Goal: Check status

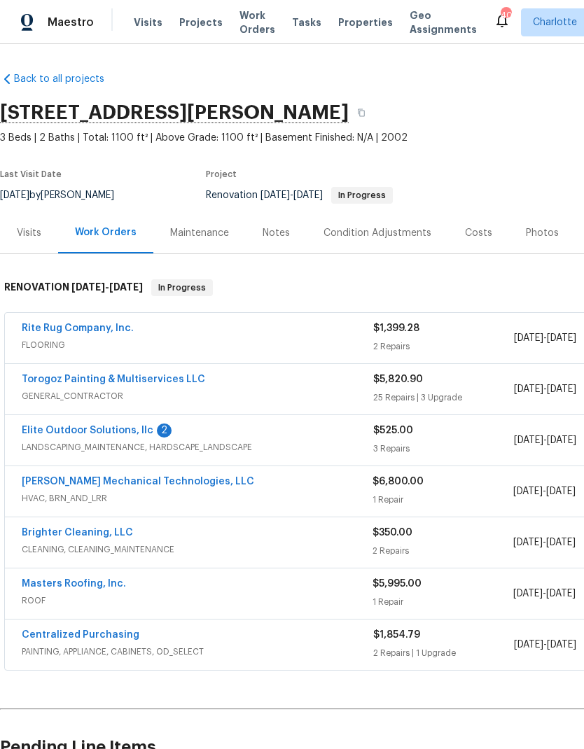
click at [89, 331] on link "Rite Rug Company, Inc." at bounding box center [78, 328] width 112 height 10
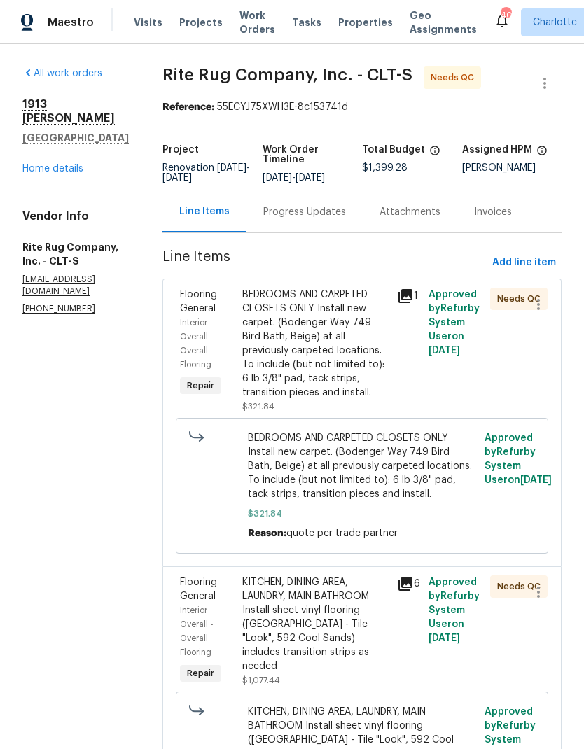
click at [409, 303] on icon at bounding box center [405, 296] width 14 height 14
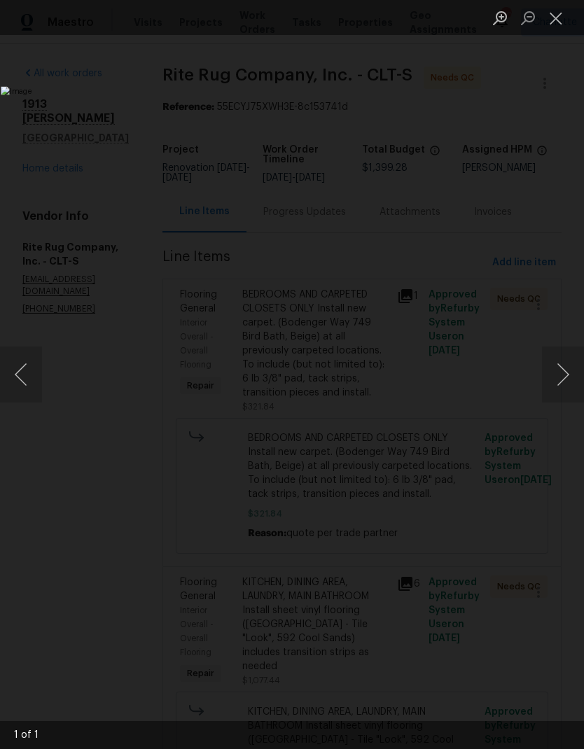
click at [557, 370] on button "Next image" at bounding box center [563, 374] width 42 height 56
click at [560, 376] on button "Next image" at bounding box center [563, 374] width 42 height 56
click at [563, 377] on button "Next image" at bounding box center [563, 374] width 42 height 56
click at [558, 13] on button "Close lightbox" at bounding box center [556, 18] width 28 height 24
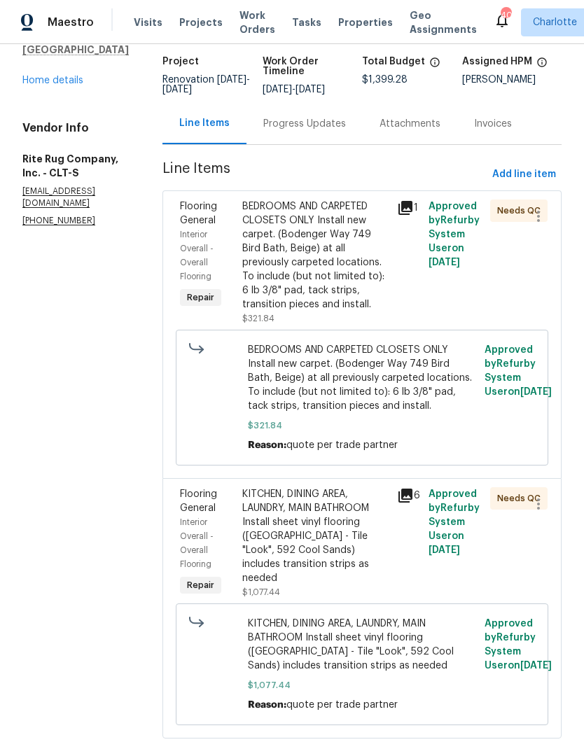
scroll to position [92, 0]
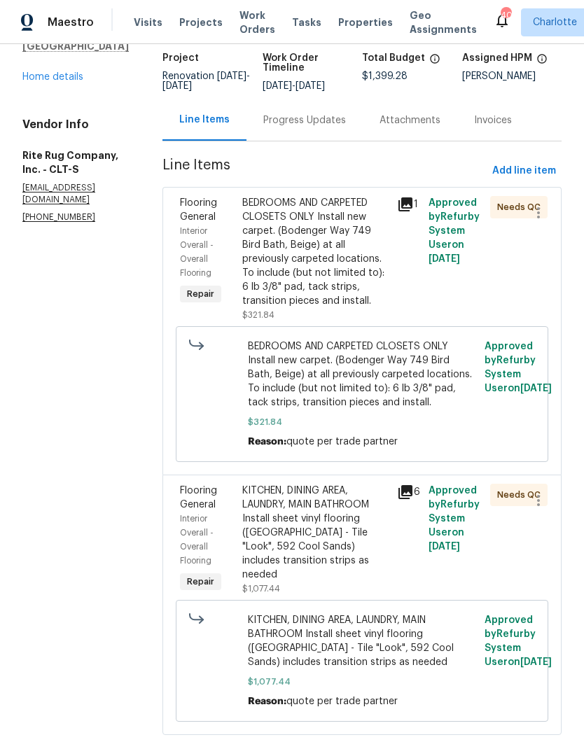
click at [410, 500] on icon at bounding box center [405, 492] width 17 height 17
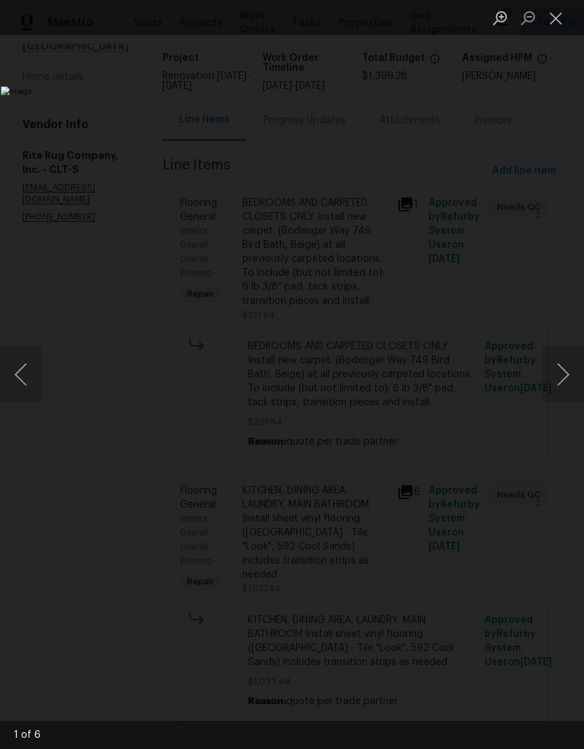
click at [559, 377] on button "Next image" at bounding box center [563, 374] width 42 height 56
click at [564, 367] on button "Next image" at bounding box center [563, 374] width 42 height 56
click at [561, 369] on button "Next image" at bounding box center [563, 374] width 42 height 56
click at [564, 372] on button "Next image" at bounding box center [563, 374] width 42 height 56
click at [543, 20] on button "Close lightbox" at bounding box center [556, 18] width 28 height 24
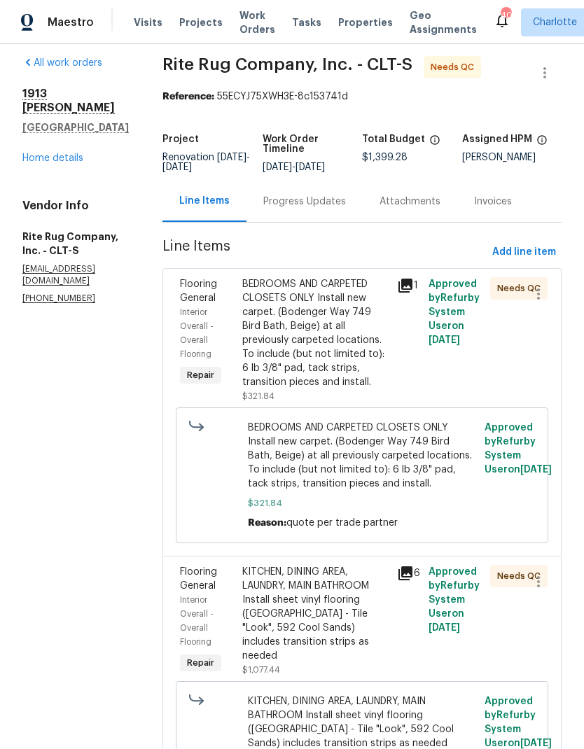
scroll to position [8, 0]
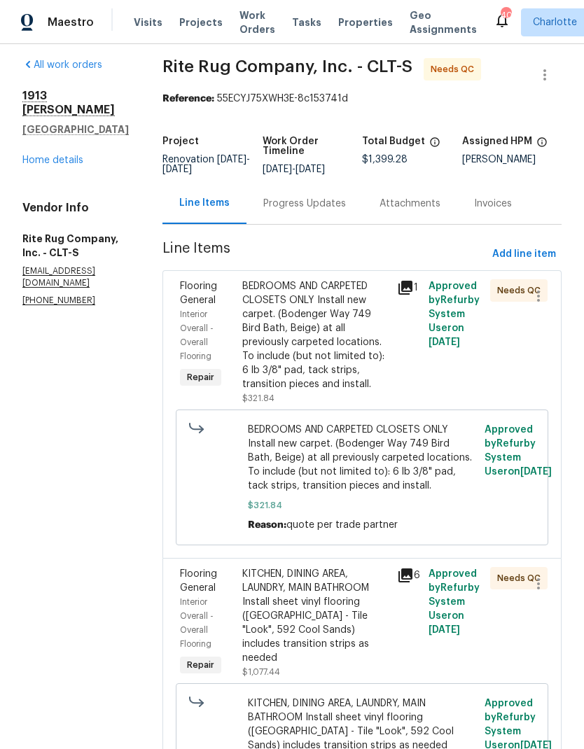
click at [412, 294] on icon at bounding box center [405, 288] width 14 height 14
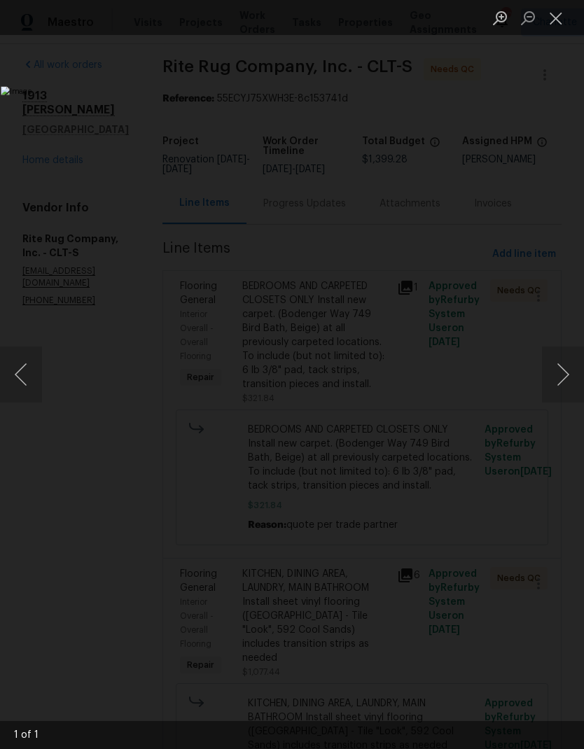
click at [554, 13] on button "Close lightbox" at bounding box center [556, 18] width 28 height 24
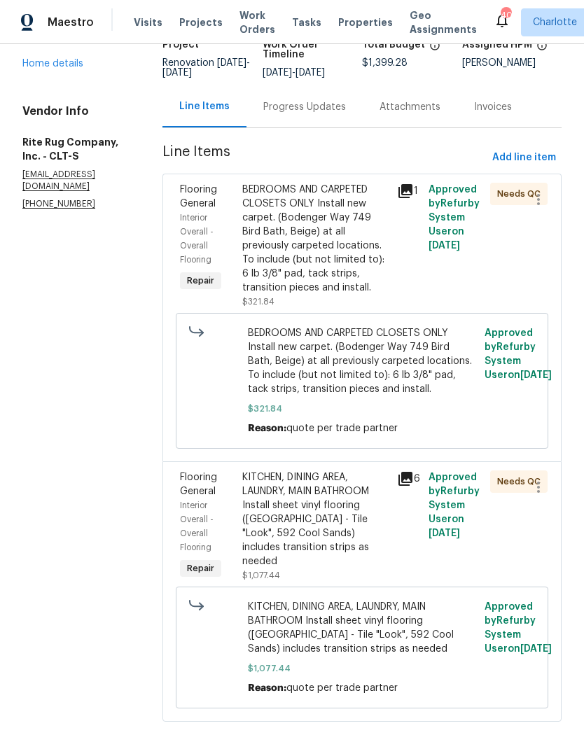
scroll to position [104, 0]
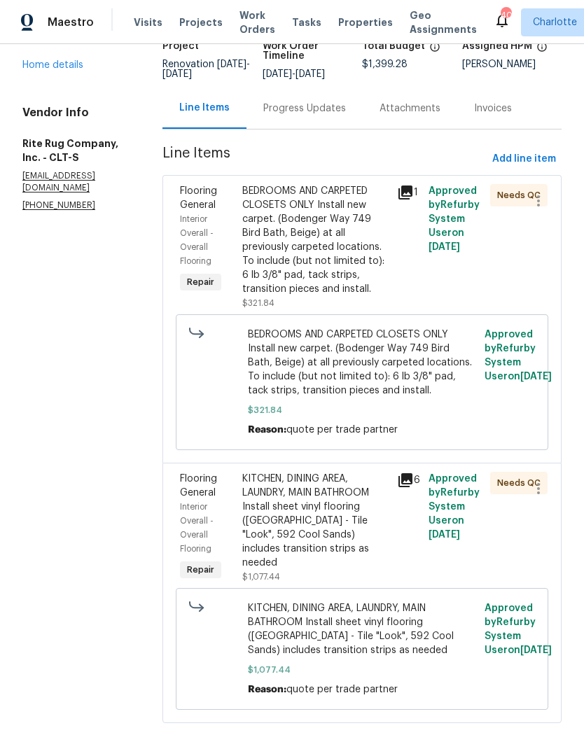
click at [409, 199] on icon at bounding box center [405, 192] width 14 height 14
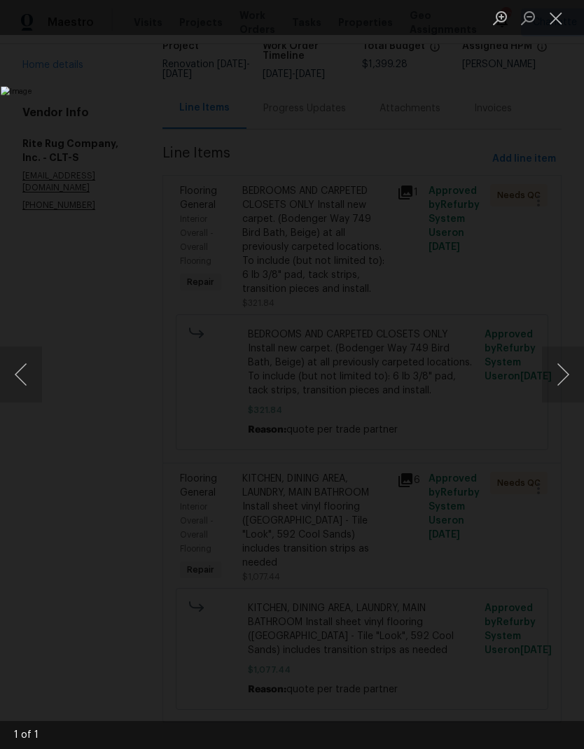
click at [554, 16] on button "Close lightbox" at bounding box center [556, 18] width 28 height 24
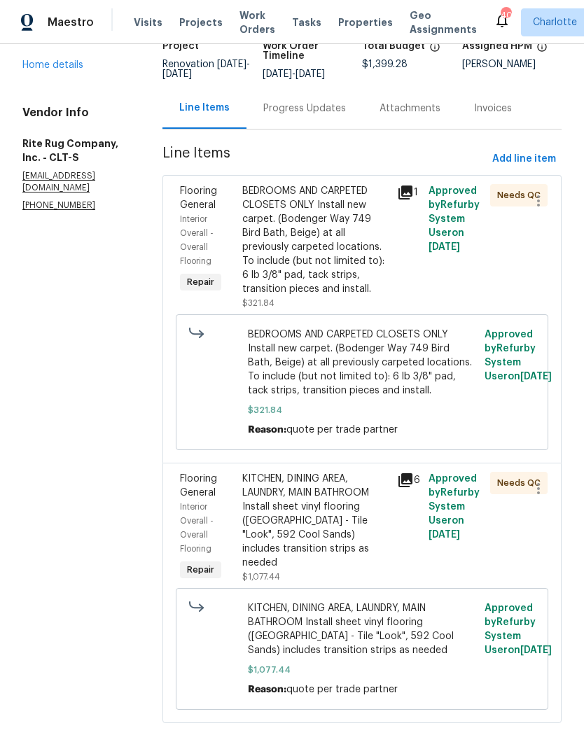
click at [323, 227] on div "BEDROOMS AND CARPETED CLOSETS ONLY Install new carpet. (Bodenger Way 749 Bird B…" at bounding box center [315, 240] width 147 height 112
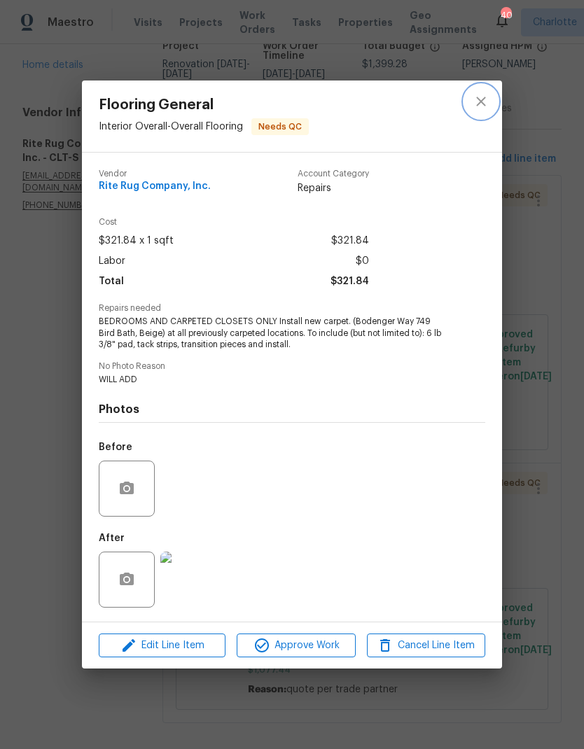
click at [472, 105] on icon "close" at bounding box center [480, 101] width 17 height 17
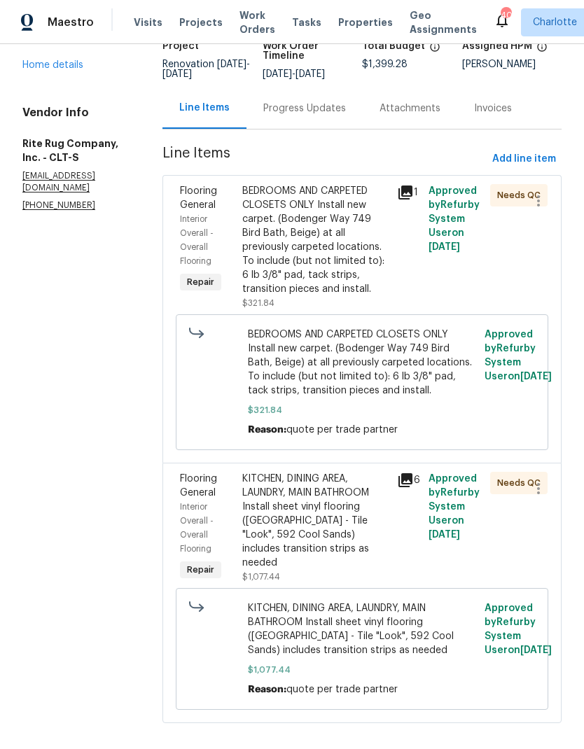
click at [393, 525] on div "KITCHEN, DINING AREA, LAUNDRY, MAIN BATHROOM Install sheet vinyl flooring (Suga…" at bounding box center [315, 528] width 155 height 120
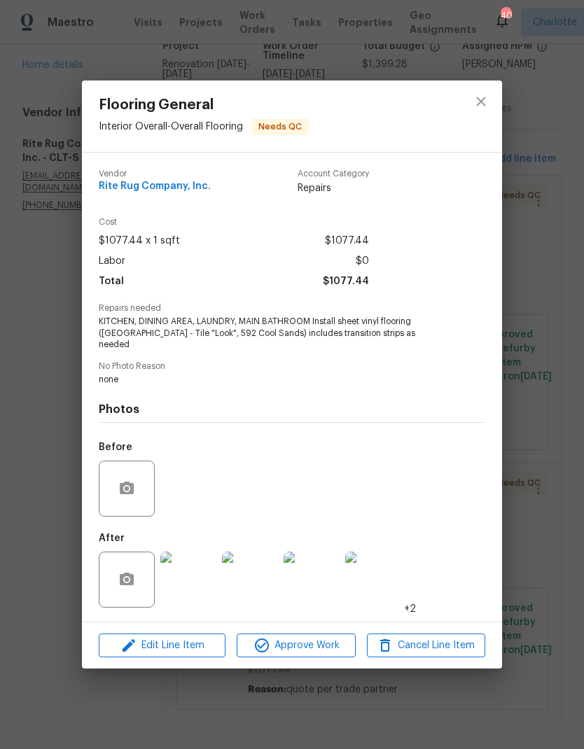
click at [195, 584] on img at bounding box center [188, 580] width 56 height 56
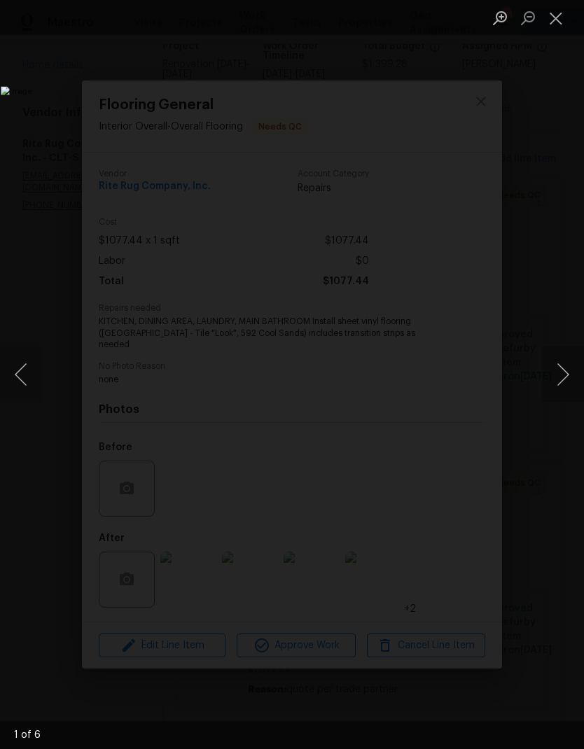
click at [561, 361] on button "Next image" at bounding box center [563, 374] width 42 height 56
click at [558, 377] on button "Next image" at bounding box center [563, 374] width 42 height 56
click at [556, 374] on button "Next image" at bounding box center [563, 374] width 42 height 56
click at [560, 368] on button "Next image" at bounding box center [563, 374] width 42 height 56
click at [561, 367] on button "Next image" at bounding box center [563, 374] width 42 height 56
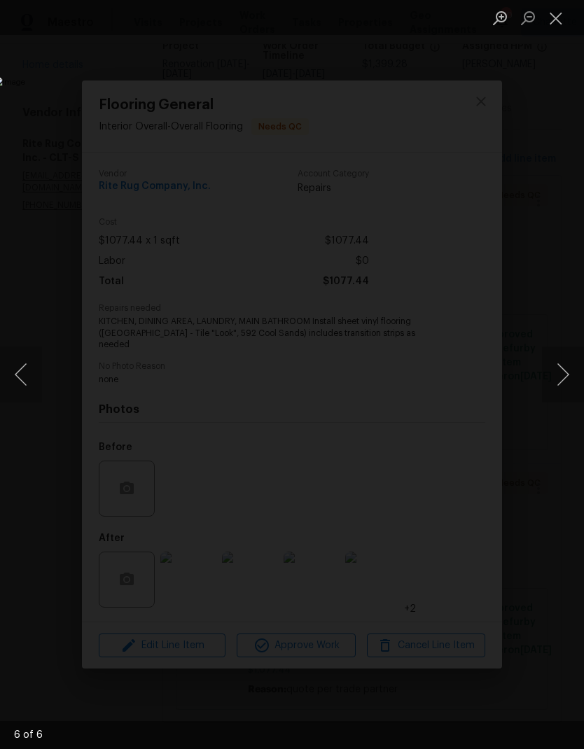
click at [550, 18] on button "Close lightbox" at bounding box center [556, 18] width 28 height 24
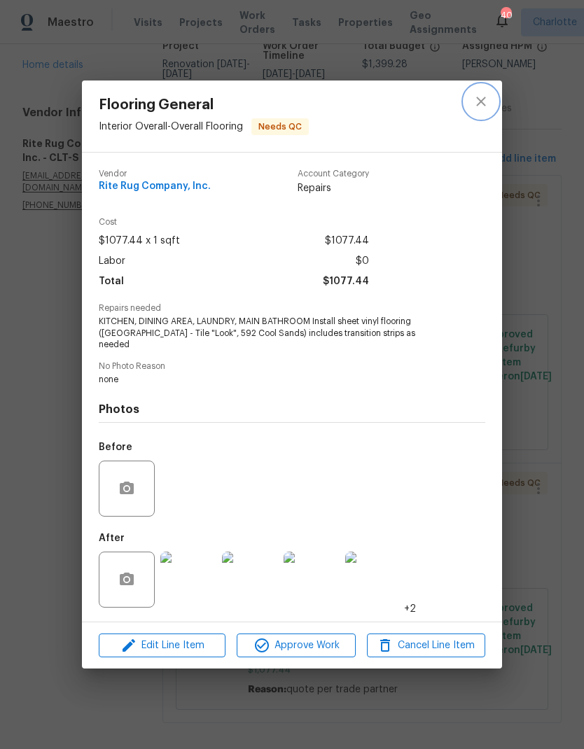
click at [479, 106] on icon "close" at bounding box center [480, 101] width 9 height 9
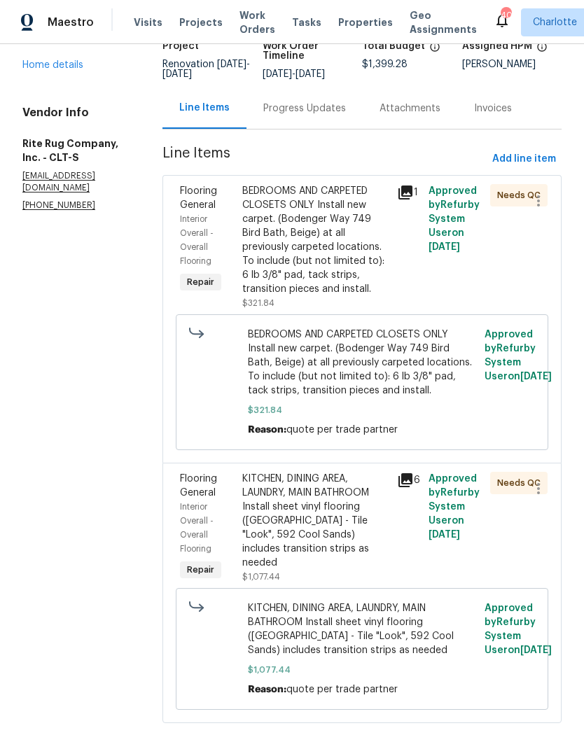
click at [332, 108] on div "Progress Updates" at bounding box center [304, 107] width 116 height 41
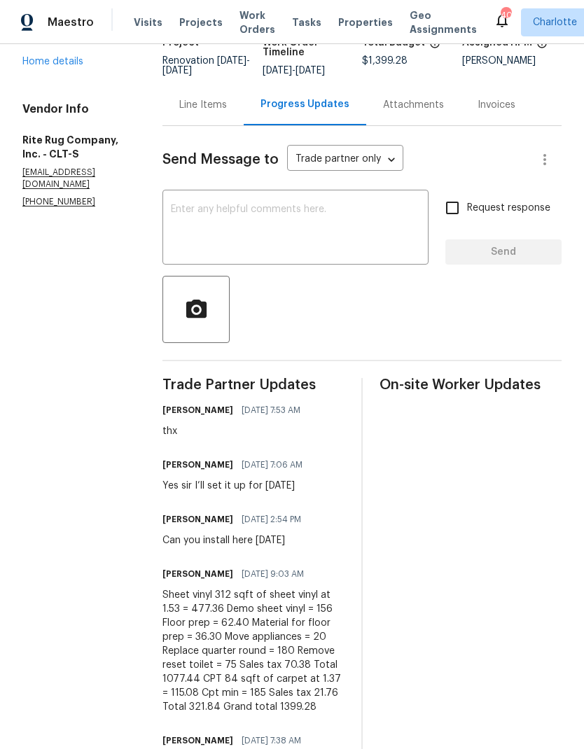
scroll to position [173, 0]
